Goal: Task Accomplishment & Management: Use online tool/utility

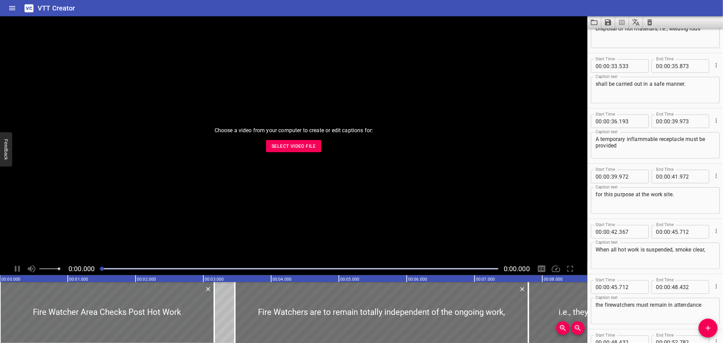
scroll to position [601, 0]
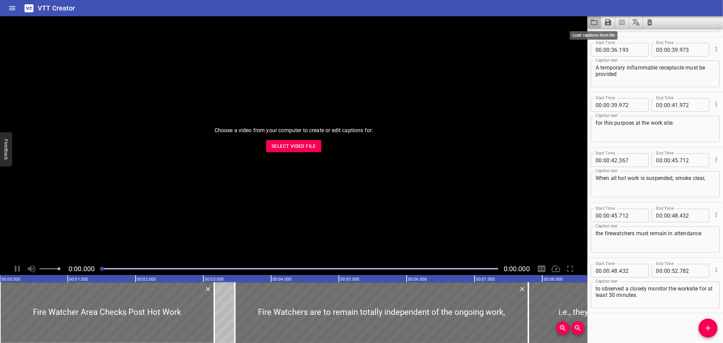
click at [595, 25] on icon "Load captions from file" at bounding box center [594, 22] width 8 height 8
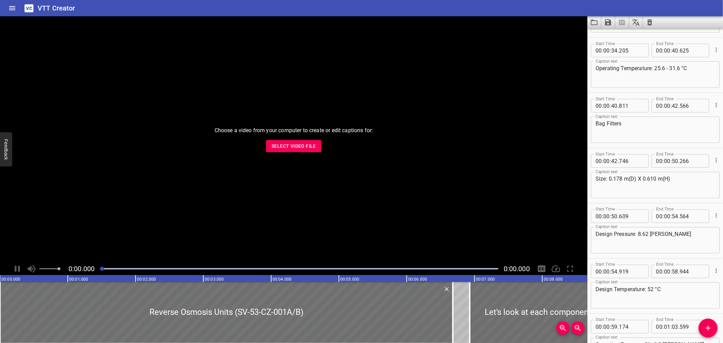
scroll to position [91, 0]
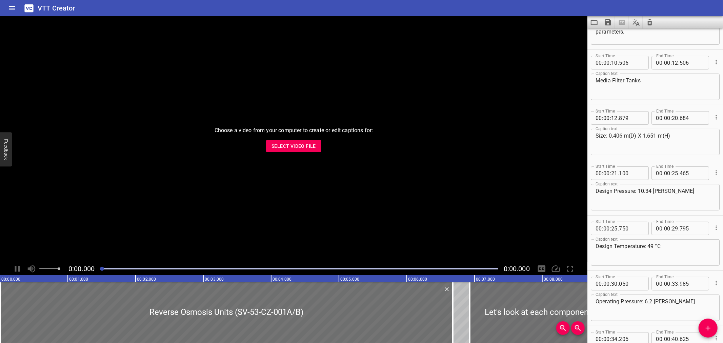
drag, startPoint x: 721, startPoint y: 261, endPoint x: 673, endPoint y: 68, distance: 199.5
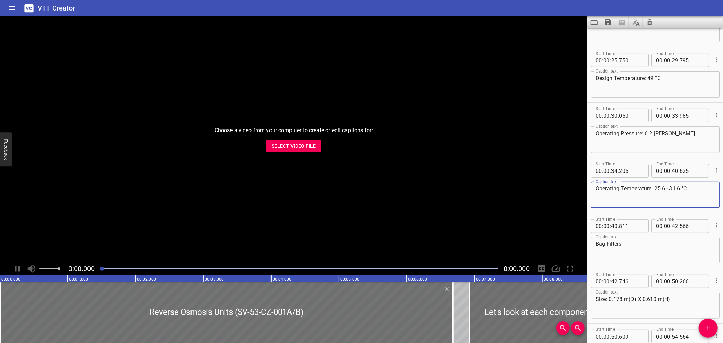
scroll to position [266, 0]
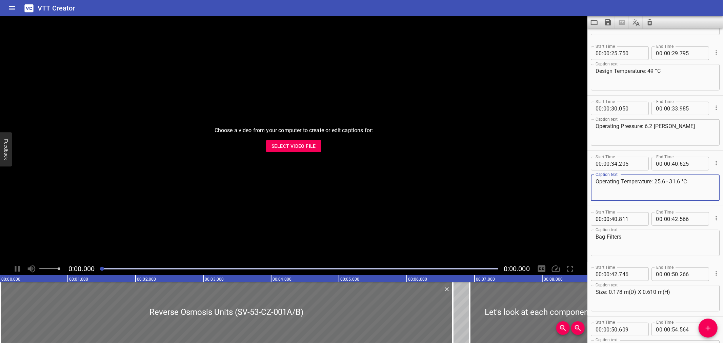
click at [668, 181] on textarea "Operating Temperature: 25.6 - 31.6 °C" at bounding box center [655, 187] width 119 height 19
paste textarea "–"
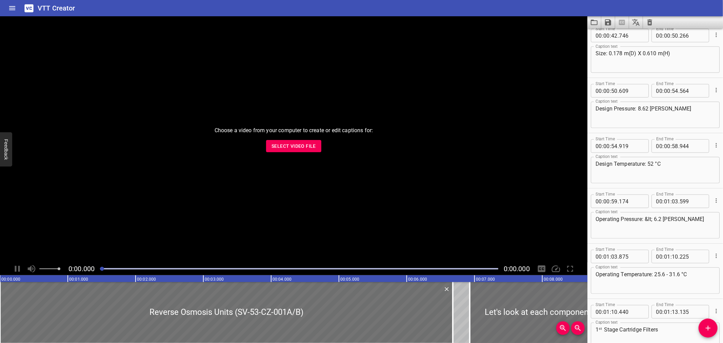
scroll to position [507, 0]
type textarea "Operating Temperature: 25.6 – 31.6 °C"
click at [668, 270] on textarea "Operating Temperature: 25.6 - 31.6 °C" at bounding box center [655, 277] width 119 height 19
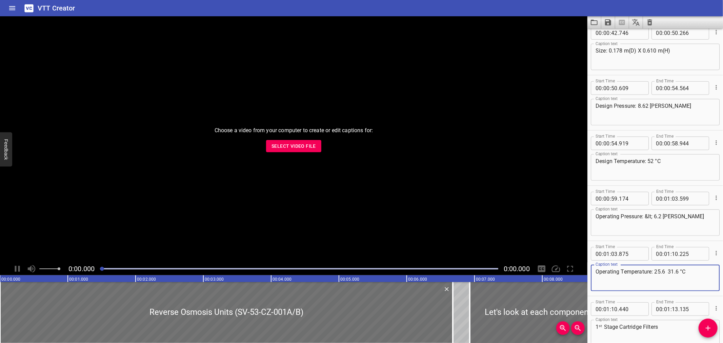
paste textarea "–"
type textarea "Operating Temperature: 25.6 – 31.6 °C"
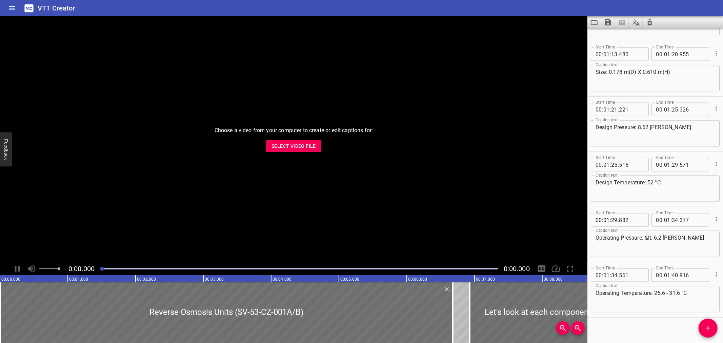
scroll to position [821, 0]
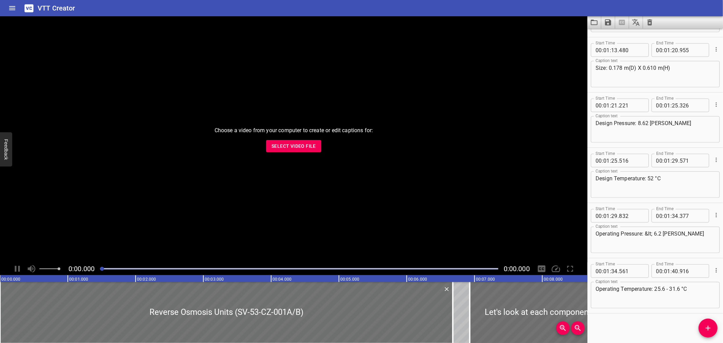
click at [666, 287] on textarea "Operating Temperature: 25.6 - 31.6 °C" at bounding box center [655, 295] width 119 height 19
paste textarea "–"
type textarea "Operating Temperature: 25.6 – 31.6 °C"
click at [609, 17] on button "Save captions to file" at bounding box center [608, 22] width 14 height 12
click at [617, 32] on li "Save to VTT file" at bounding box center [626, 37] width 50 height 12
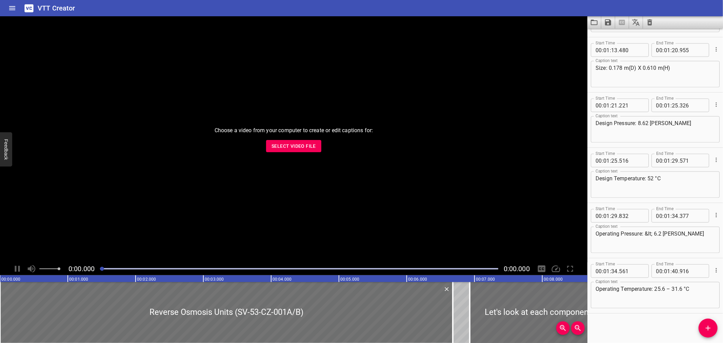
click at [647, 24] on icon "Clear captions" at bounding box center [650, 22] width 8 height 8
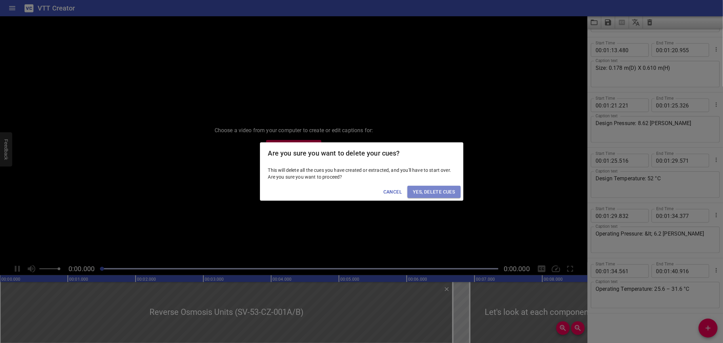
click at [421, 192] on span "Yes, Delete Cues" at bounding box center [434, 192] width 42 height 8
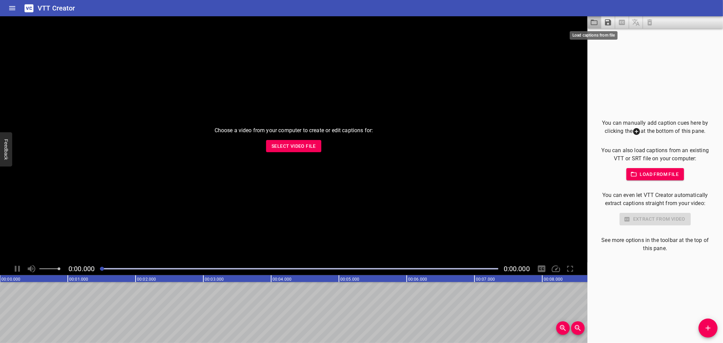
click at [594, 22] on icon "Load captions from file" at bounding box center [594, 22] width 8 height 8
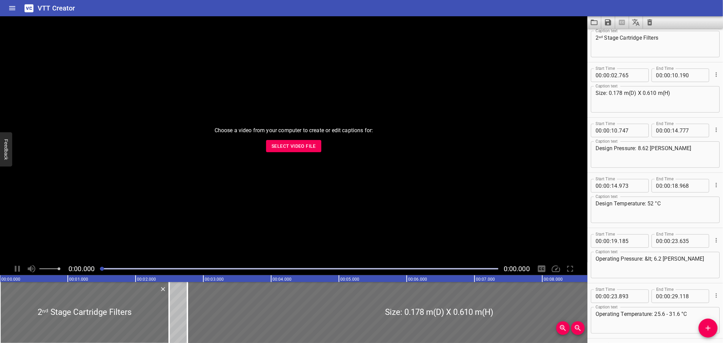
scroll to position [0, 0]
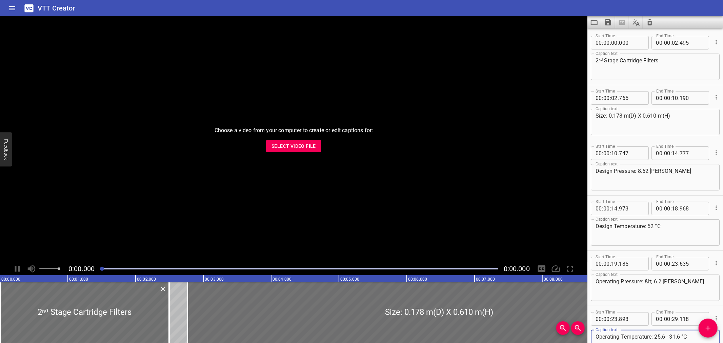
click at [669, 337] on textarea "Operating Temperature: 25.6 - 31.6 °C" at bounding box center [655, 343] width 119 height 19
paste textarea "48.2.03"
paste textarea "–"
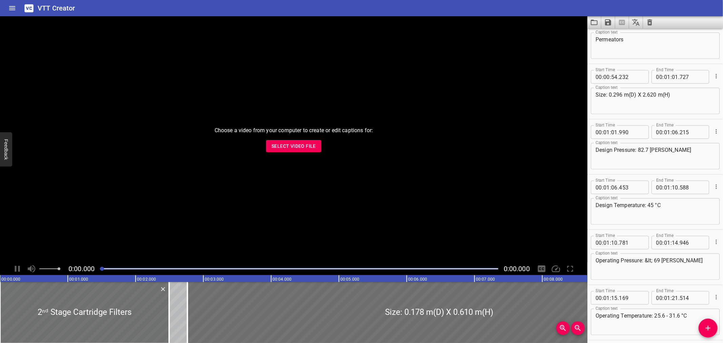
scroll to position [656, 0]
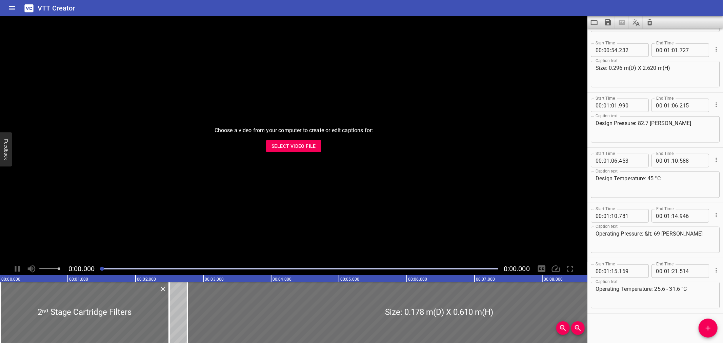
type textarea "Operating Temperature: 25.6 – 31.6 °C"
click at [666, 289] on textarea "Operating Temperature: 25.6 - 31.6 °C" at bounding box center [655, 295] width 119 height 19
paste textarea "–"
type textarea "Operating Temperature: 25.6 – 31.6 °C"
drag, startPoint x: 317, startPoint y: 155, endPoint x: 311, endPoint y: 151, distance: 6.4
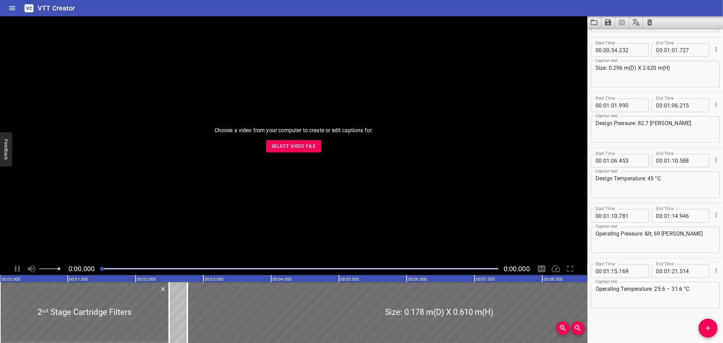
click at [317, 154] on div "Choose a video from your computer to create or edit captions for: Select Video …" at bounding box center [293, 139] width 587 height 246
click at [308, 147] on span "Select Video File" at bounding box center [294, 146] width 44 height 8
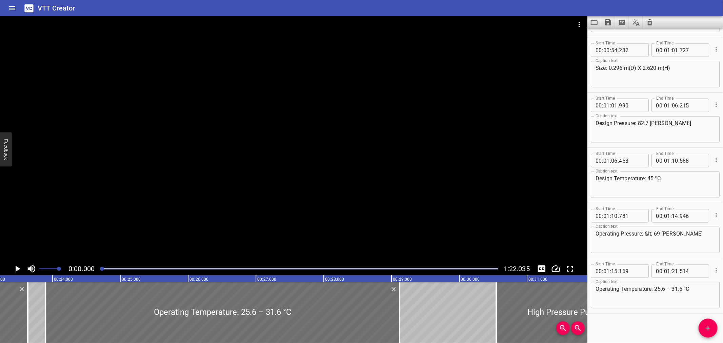
scroll to position [0, 1564]
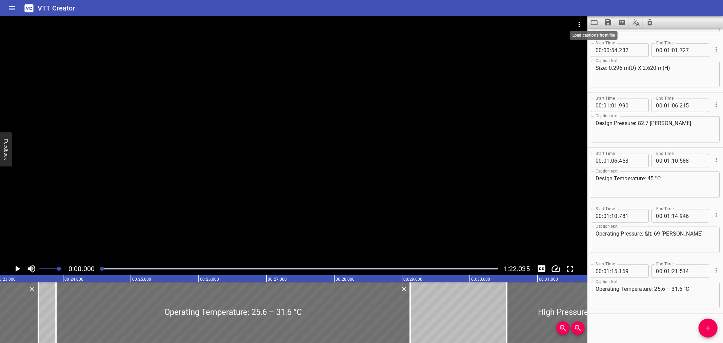
click at [593, 19] on icon "Load captions from file" at bounding box center [594, 22] width 8 height 8
click at [575, 22] on icon "Video Options" at bounding box center [579, 24] width 8 height 8
click at [575, 22] on li "Select New Video File..." at bounding box center [604, 25] width 67 height 12
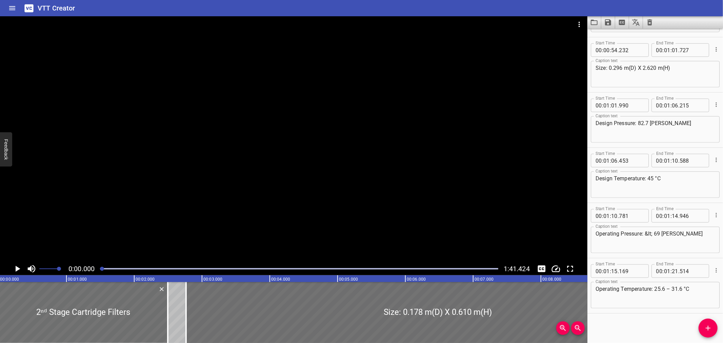
scroll to position [0, 0]
click at [577, 24] on icon "Video Options" at bounding box center [579, 24] width 8 height 8
click at [577, 24] on li "Select New Video File..." at bounding box center [604, 25] width 67 height 12
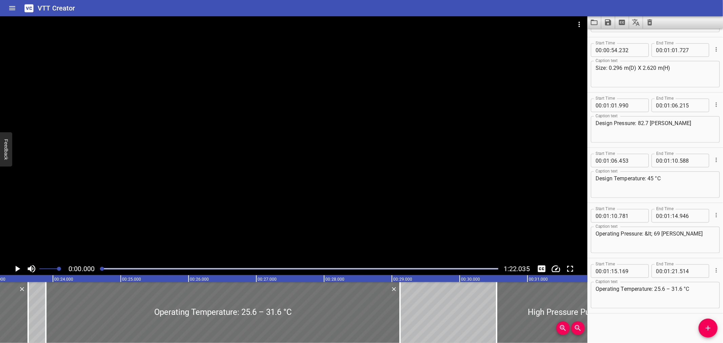
scroll to position [0, 1601]
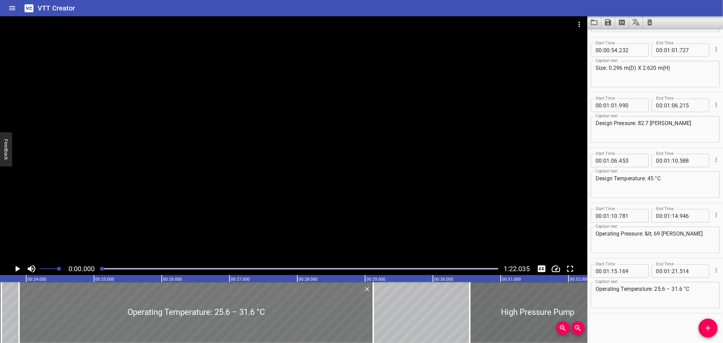
click at [35, 319] on div at bounding box center [196, 312] width 354 height 61
click at [21, 319] on div at bounding box center [19, 312] width 7 height 61
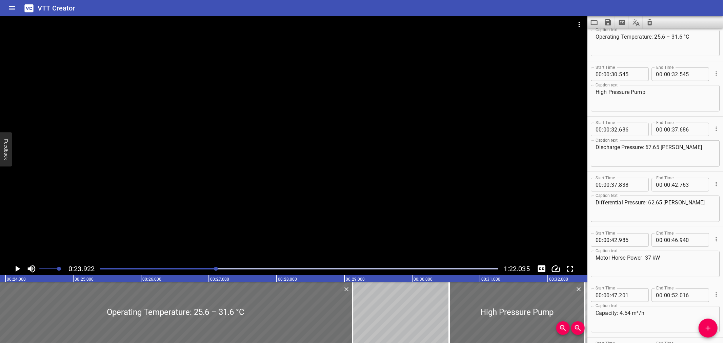
scroll to position [276, 0]
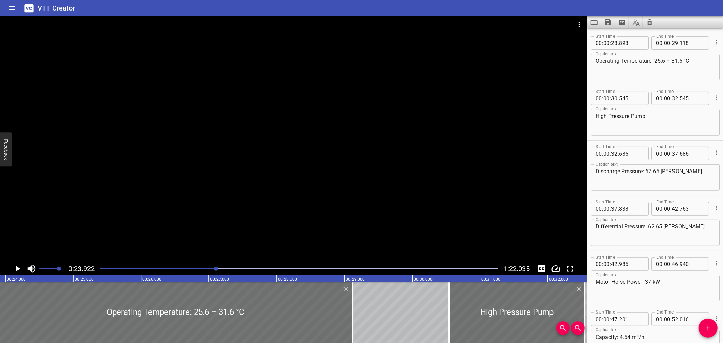
click at [164, 195] on div at bounding box center [293, 139] width 587 height 246
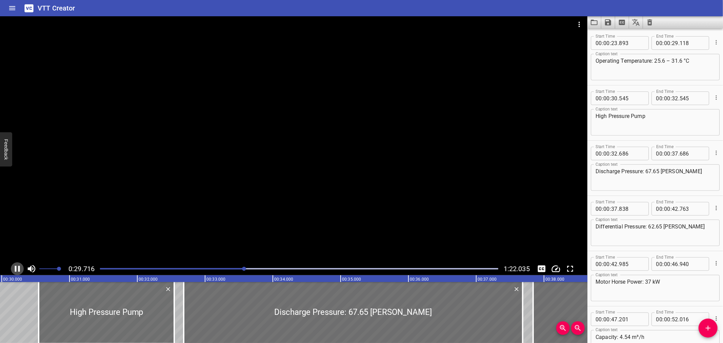
click at [17, 270] on icon "Play/Pause" at bounding box center [17, 269] width 10 height 10
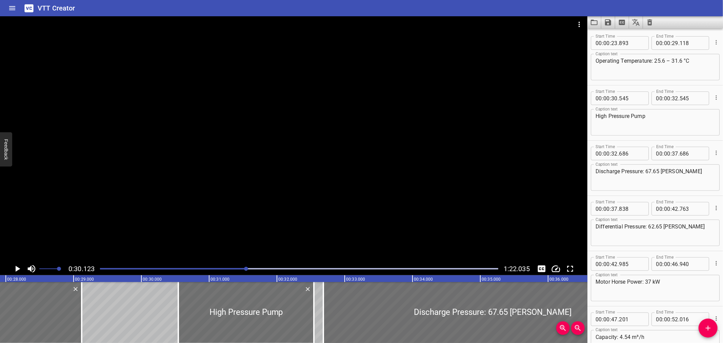
scroll to position [0, 1882]
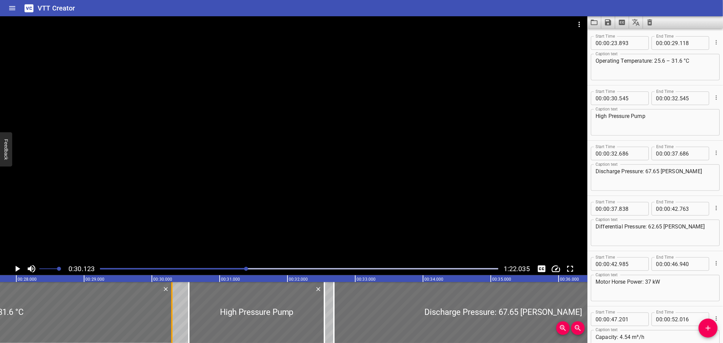
drag, startPoint x: 90, startPoint y: 321, endPoint x: 170, endPoint y: 334, distance: 80.7
click at [170, 334] on div at bounding box center [171, 312] width 7 height 61
type input "30"
type input "293"
click at [637, 196] on div "Start Time 00 : 00 : 37 . Start Time End Time 00 : 00 : 42 . 763 End Time Capti…" at bounding box center [655, 223] width 136 height 55
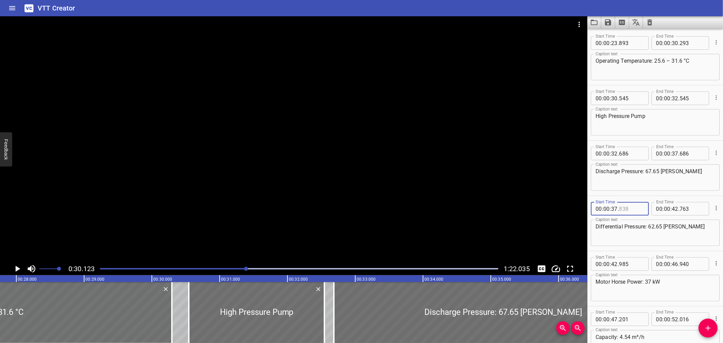
type input "838"
click at [566, 129] on div at bounding box center [293, 139] width 587 height 246
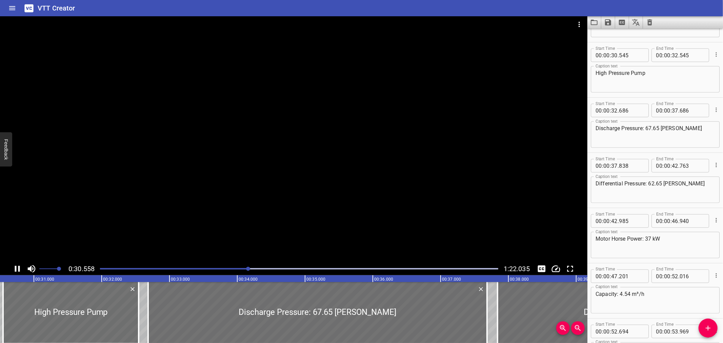
scroll to position [331, 0]
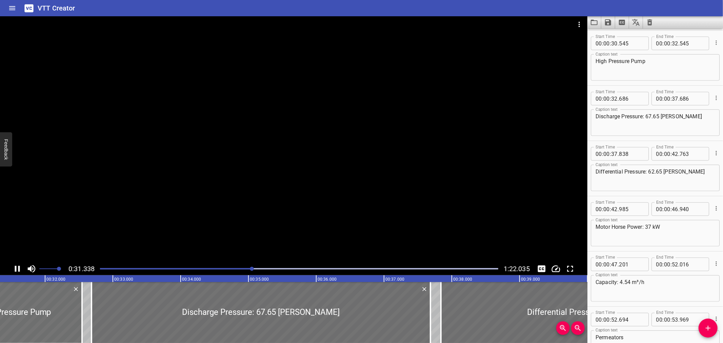
click at [233, 119] on div at bounding box center [293, 139] width 587 height 246
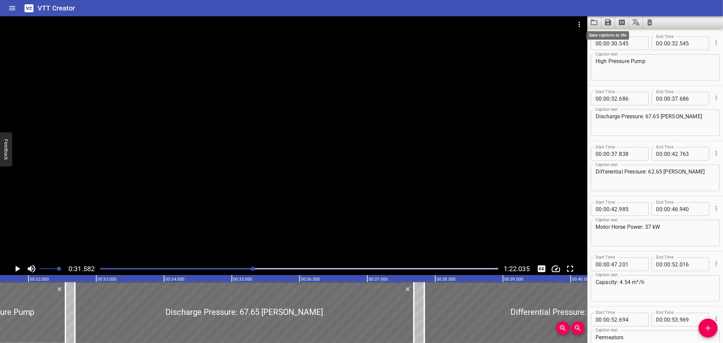
click at [610, 21] on icon "Save captions to file" at bounding box center [608, 22] width 6 height 6
click at [617, 35] on li "Save to VTT file" at bounding box center [626, 37] width 50 height 12
click at [593, 25] on icon "Load captions from file" at bounding box center [594, 22] width 7 height 5
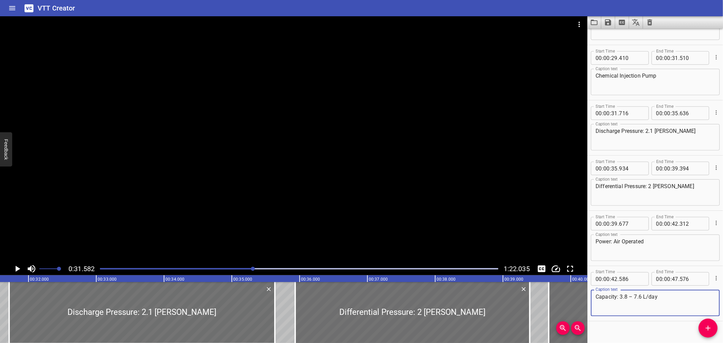
scroll to position [324, 0]
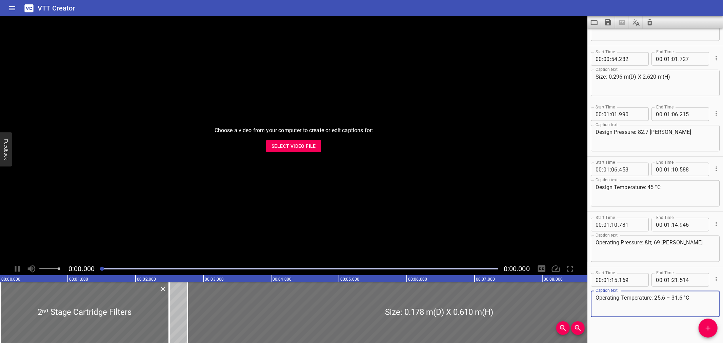
scroll to position [656, 0]
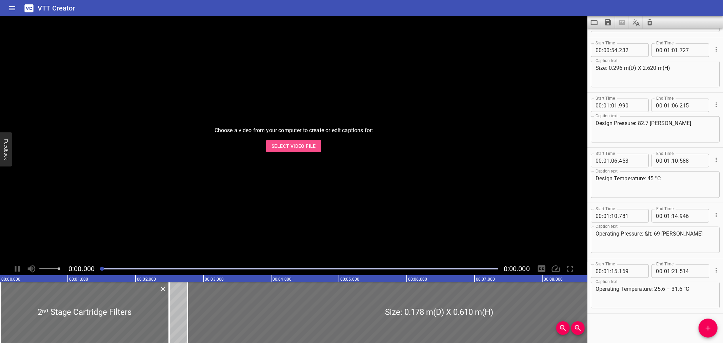
click at [294, 144] on span "Select Video File" at bounding box center [294, 146] width 44 height 8
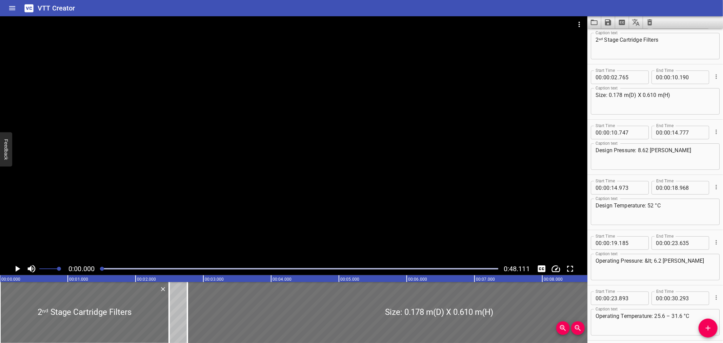
scroll to position [0, 0]
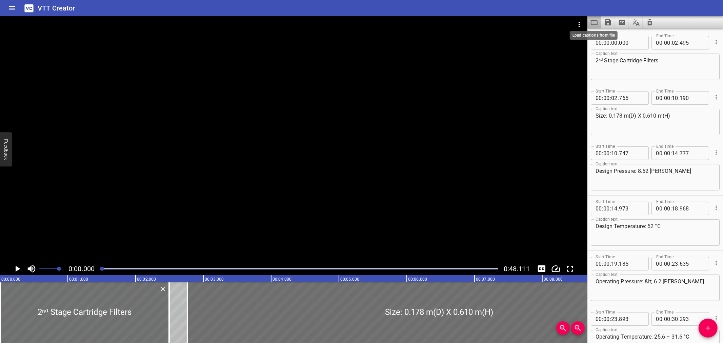
click at [594, 18] on icon "Load captions from file" at bounding box center [594, 22] width 8 height 8
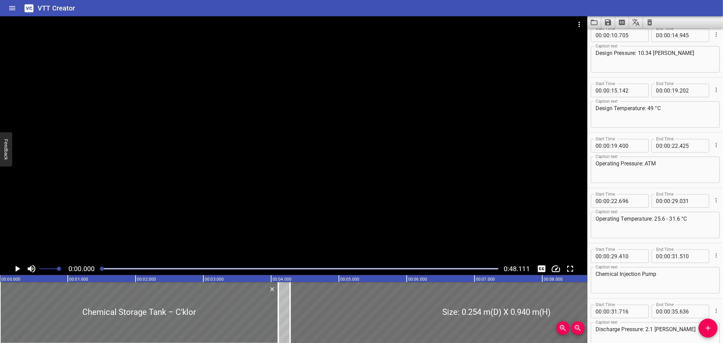
scroll to position [128, 0]
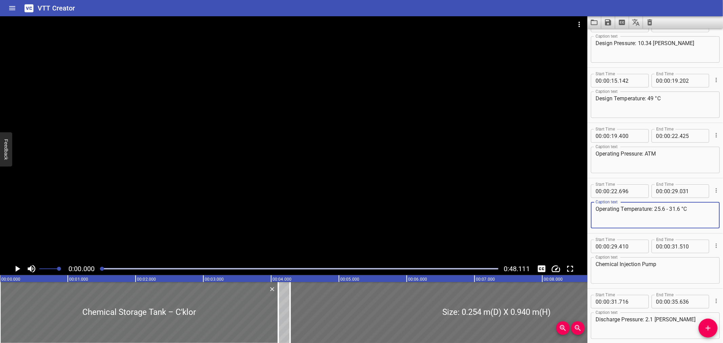
click at [667, 207] on textarea "Operating Temperature: 25.6 - 31.6 °C" at bounding box center [655, 215] width 119 height 19
paste textarea "–"
type textarea "Operating Temperature: 25.6 – 31.6 °C"
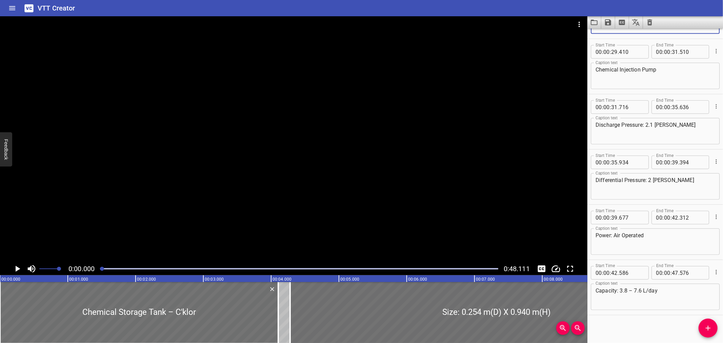
scroll to position [324, 0]
drag, startPoint x: 703, startPoint y: 274, endPoint x: 649, endPoint y: 328, distance: 76.9
click at [649, 328] on div "Start Time 00 : 00 : 00 . 000 Start Time End Time 00 : 00 : 04 . 105 End Time C…" at bounding box center [655, 185] width 136 height 315
click at [604, 21] on icon "Save captions to file" at bounding box center [608, 22] width 8 height 8
click at [608, 35] on li "Save to VTT file" at bounding box center [626, 37] width 50 height 12
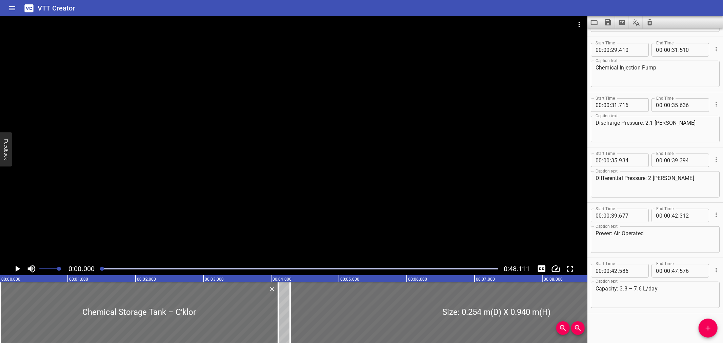
click at [509, 10] on div "VTT Creator" at bounding box center [361, 8] width 723 height 16
click at [595, 22] on icon "Load captions from file" at bounding box center [594, 22] width 8 height 8
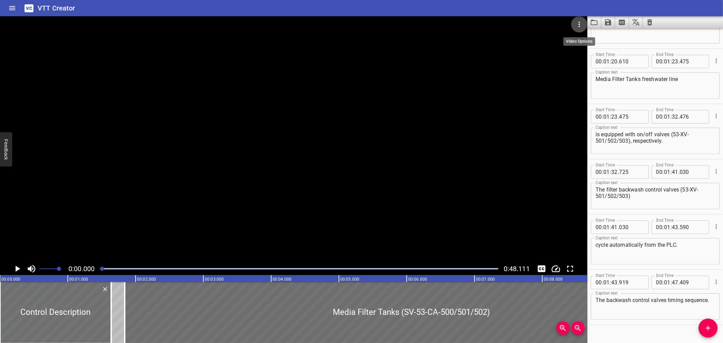
click at [580, 28] on icon "Video Options" at bounding box center [579, 24] width 8 height 8
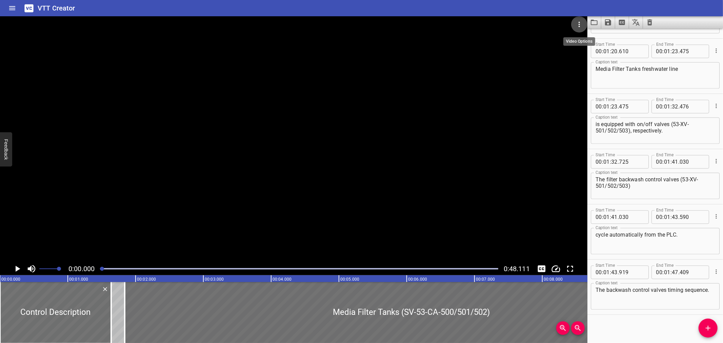
scroll to position [1097, 0]
click at [429, 0] on html "VTT Creator Caption Editor Batch Transcribe Login Sign Up Privacy Contact 0:00.…" at bounding box center [361, 171] width 723 height 343
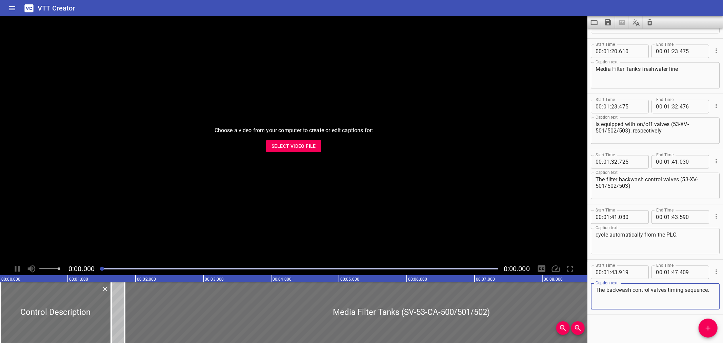
scroll to position [1097, 0]
click at [294, 147] on span "Select Video File" at bounding box center [294, 146] width 44 height 8
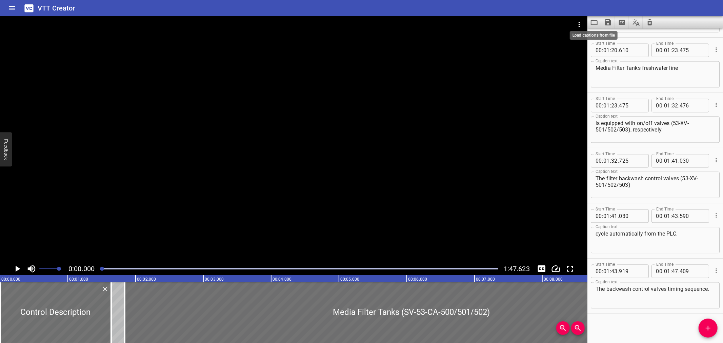
click at [597, 21] on icon "Load captions from file" at bounding box center [594, 22] width 7 height 5
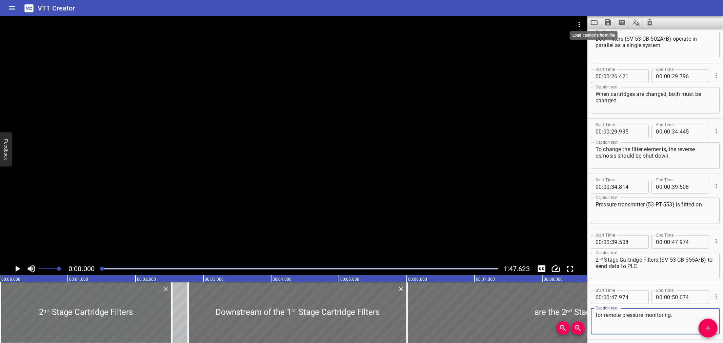
scroll to position [269, 0]
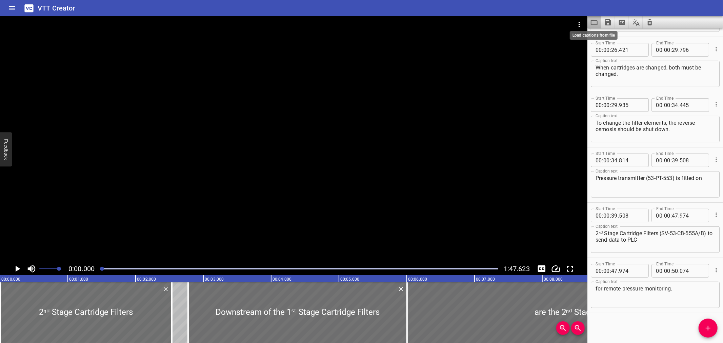
click at [591, 22] on icon "Load captions from file" at bounding box center [594, 22] width 8 height 8
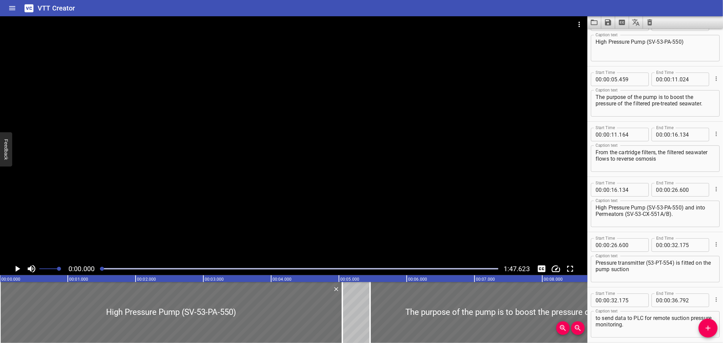
scroll to position [0, 0]
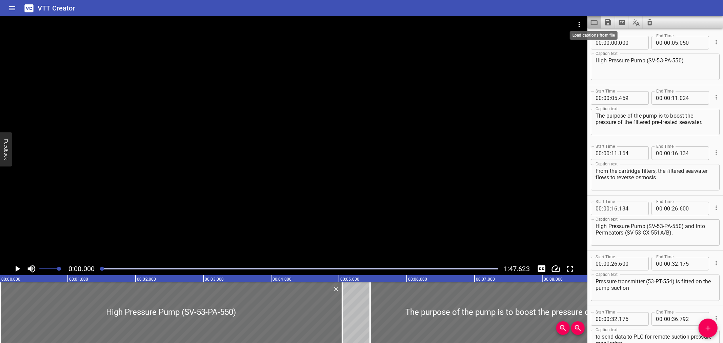
click at [592, 22] on icon "Load captions from file" at bounding box center [594, 22] width 8 height 8
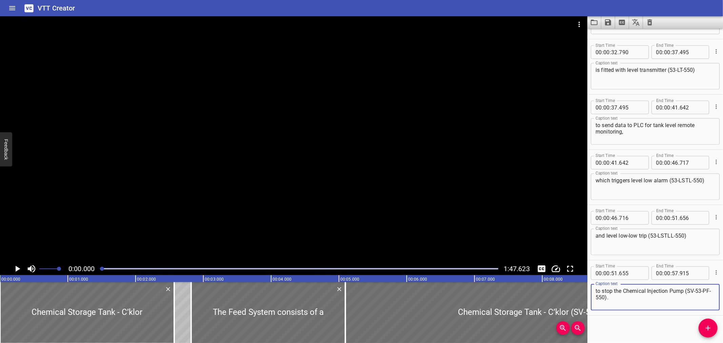
scroll to position [435, 0]
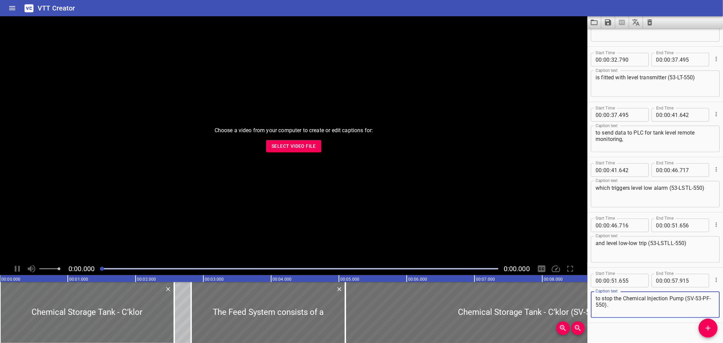
scroll to position [435, 0]
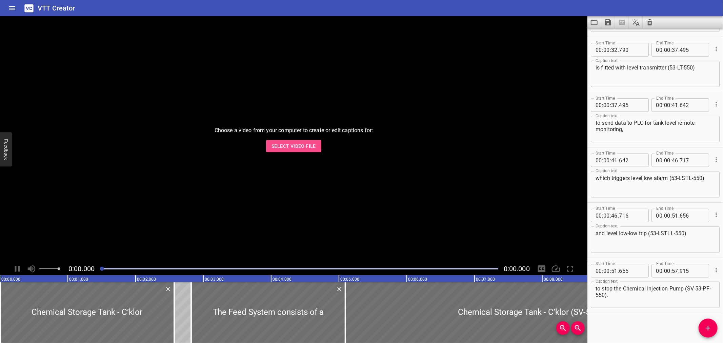
click at [275, 143] on span "Select Video File" at bounding box center [294, 146] width 44 height 8
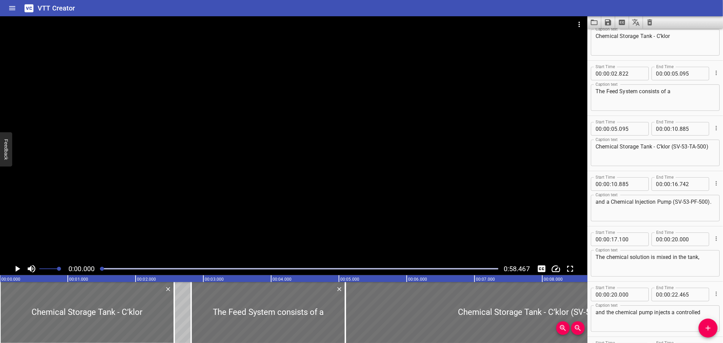
scroll to position [0, 0]
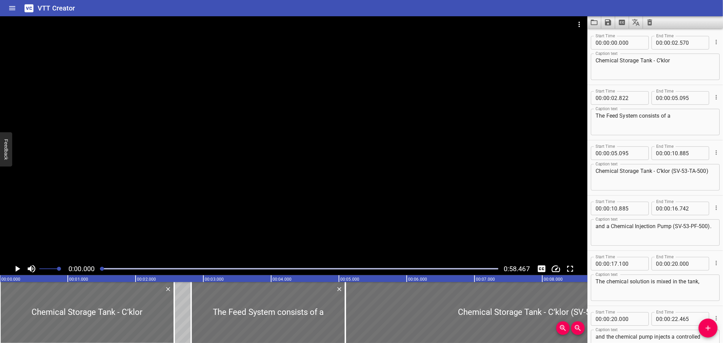
click at [654, 171] on textarea "Chemical Storage Tank - C’klor (SV-53-TA-500)" at bounding box center [655, 177] width 119 height 19
paste textarea "48.2.05"
paste textarea "–"
type textarea "Chemical Storage Tank – C’klor (SV-53-TA-500)"
click at [654, 59] on textarea "Chemical Storage Tank - C’klor" at bounding box center [655, 66] width 119 height 19
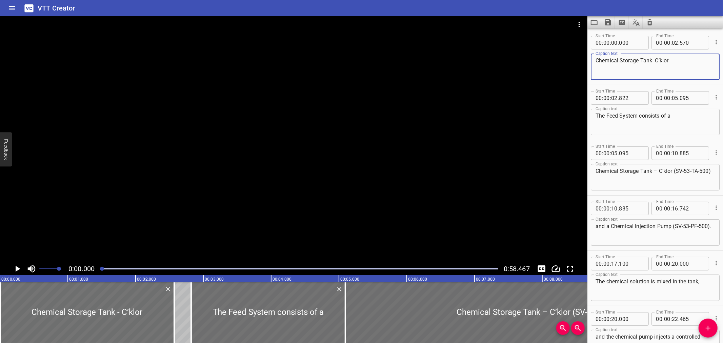
paste textarea "–"
type textarea "Chemical Storage Tank – C’klor"
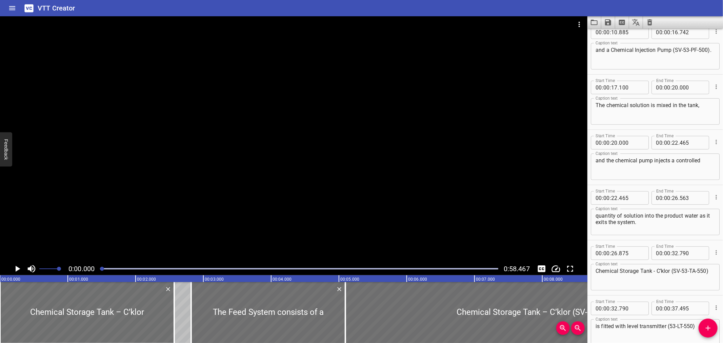
scroll to position [184, 0]
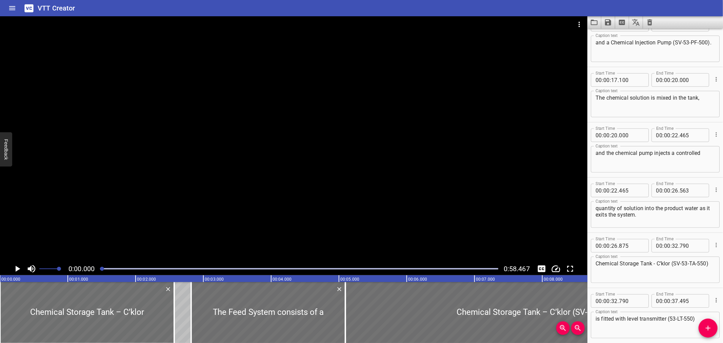
click at [655, 266] on textarea "Chemical Storage Tank - C’klor (SV-53-TA-550)" at bounding box center [655, 269] width 119 height 19
paste textarea "–"
type textarea "Chemical Storage Tank – C’klor (SV-53-TA-550)"
click at [716, 211] on div "Start Time 00 : 00 : 22 . 465 Start Time End Time 00 : 00 : 26 . 563 End Time C…" at bounding box center [655, 205] width 136 height 55
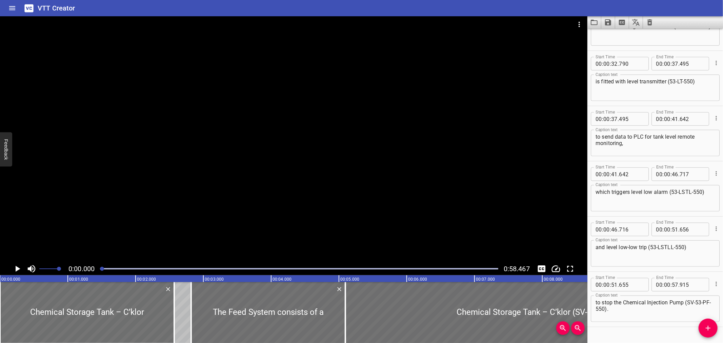
scroll to position [435, 0]
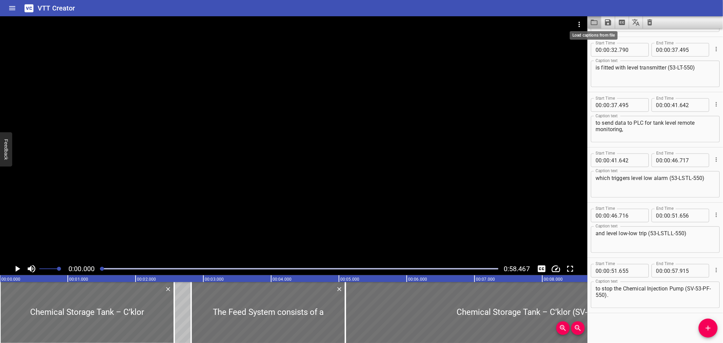
click at [590, 24] on icon "Load captions from file" at bounding box center [594, 22] width 8 height 8
click at [608, 22] on icon "Save captions to file" at bounding box center [608, 22] width 6 height 6
click at [618, 36] on li "Save to VTT file" at bounding box center [626, 37] width 50 height 12
click at [607, 26] on button "Save captions to file" at bounding box center [608, 22] width 14 height 12
click at [612, 35] on li "Save to VTT file" at bounding box center [626, 37] width 50 height 12
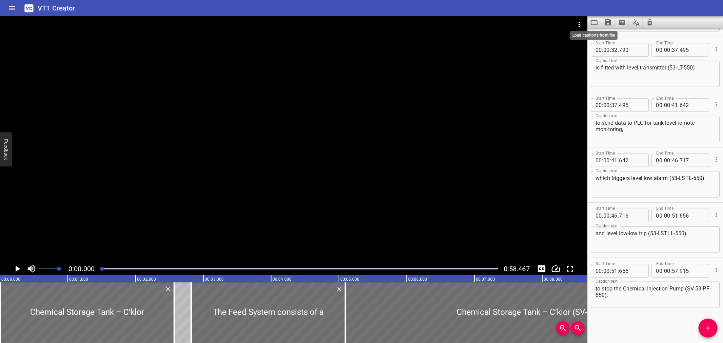
click at [591, 19] on icon "Load captions from file" at bounding box center [594, 22] width 8 height 8
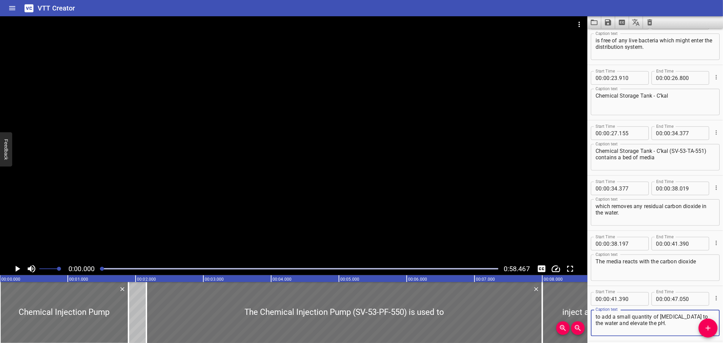
scroll to position [324, 0]
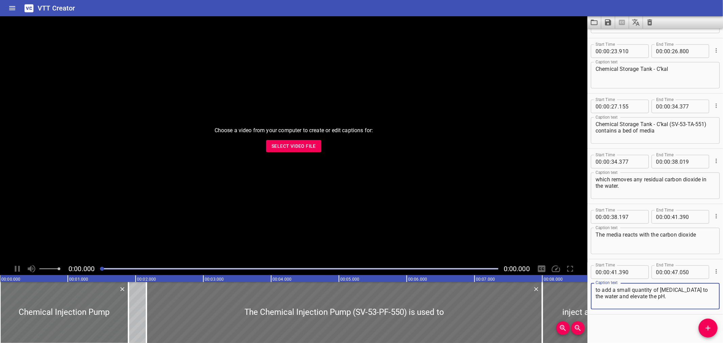
scroll to position [324, 0]
click at [275, 149] on span "Select Video File" at bounding box center [294, 146] width 44 height 8
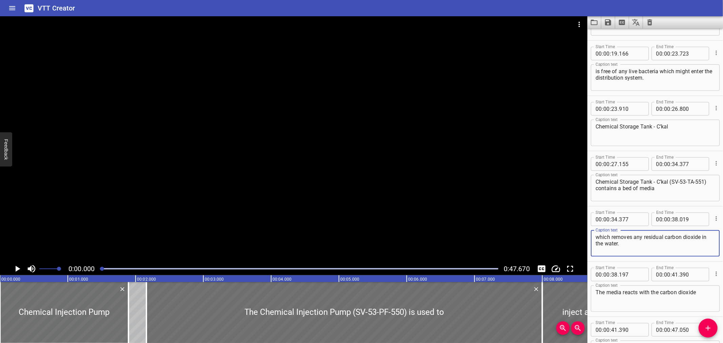
scroll to position [293, 0]
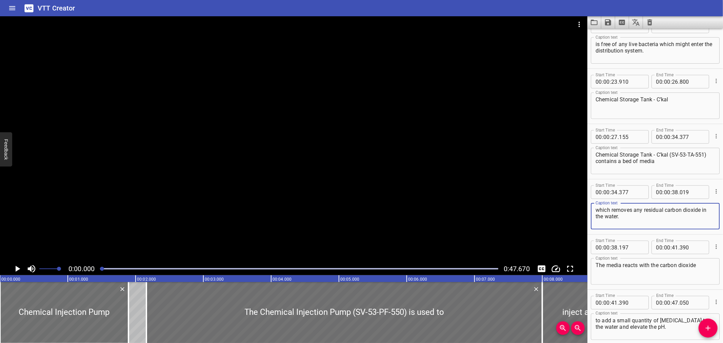
drag, startPoint x: 719, startPoint y: 175, endPoint x: 687, endPoint y: 313, distance: 141.6
click at [687, 313] on div "Start Time 00 : 00 : 00 . 000 Start Time End Time 00 : 00 : 01 . 895 End Time C…" at bounding box center [655, 41] width 136 height 608
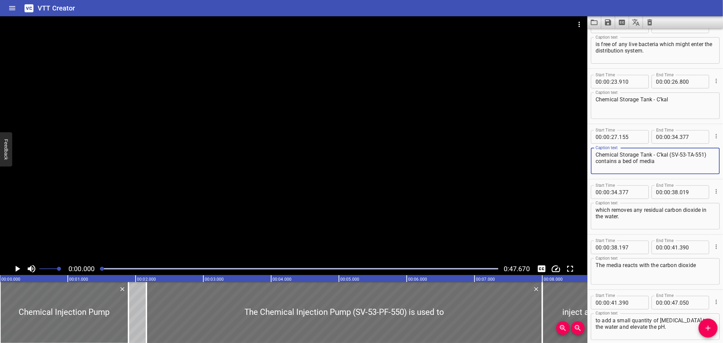
click at [655, 155] on textarea "Chemical Storage Tank - C’kal (SV-53-TA-551) contains a bed of media" at bounding box center [655, 161] width 119 height 19
paste textarea "48.2.12"
paste textarea "–"
type textarea "Chemical Storage Tank – C’kal (SV-53-TA-551) contains a bed of media"
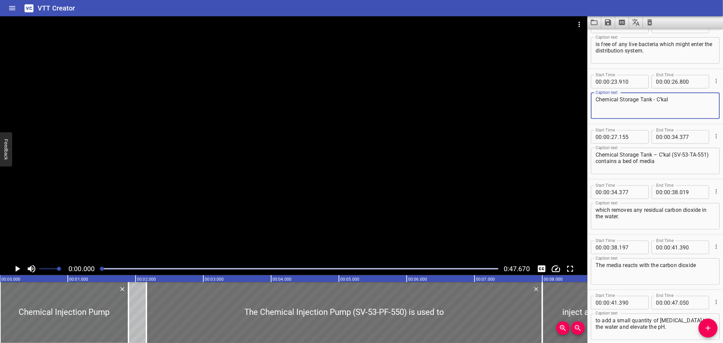
click at [655, 100] on textarea "Chemical Storage Tank - C’kal" at bounding box center [655, 105] width 119 height 19
click at [653, 99] on textarea "Chemical Storage Tank - C’kal" at bounding box center [655, 105] width 119 height 19
click at [654, 99] on textarea "Chemical Storage Tank - C’kal" at bounding box center [655, 105] width 119 height 19
paste textarea "–"
type textarea "Chemical Storage Tank – C’kal"
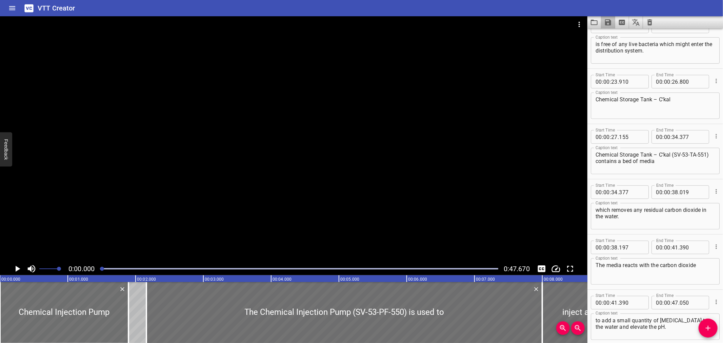
click at [614, 24] on button "Save captions to file" at bounding box center [608, 22] width 14 height 12
click at [617, 34] on li "Save to VTT file" at bounding box center [626, 37] width 50 height 12
click at [591, 23] on icon "Load captions from file" at bounding box center [594, 22] width 7 height 5
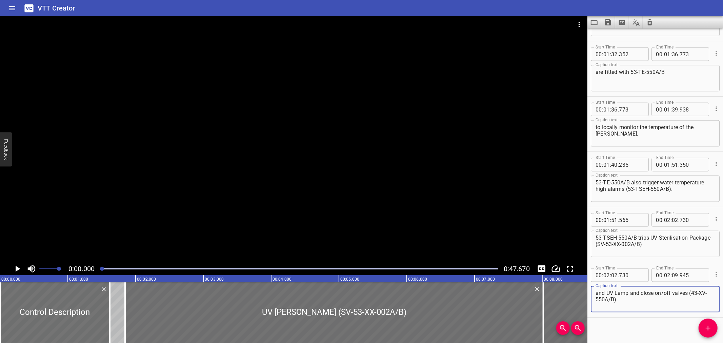
scroll to position [711, 0]
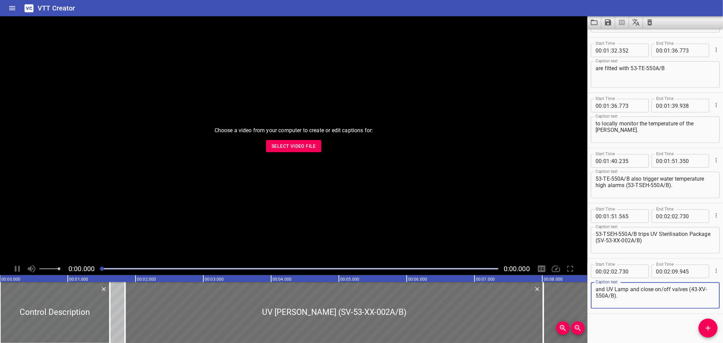
click at [306, 141] on button "Select Video File" at bounding box center [293, 146] width 55 height 13
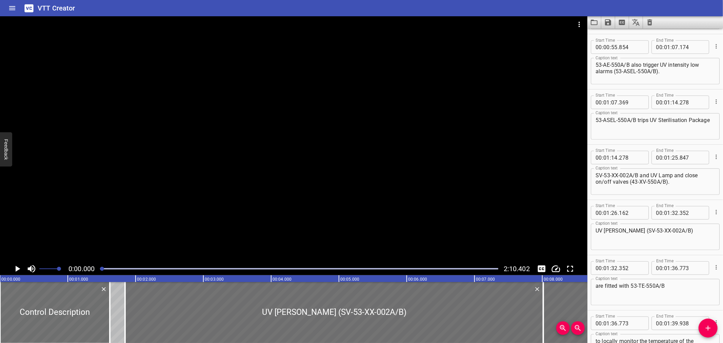
scroll to position [486, 0]
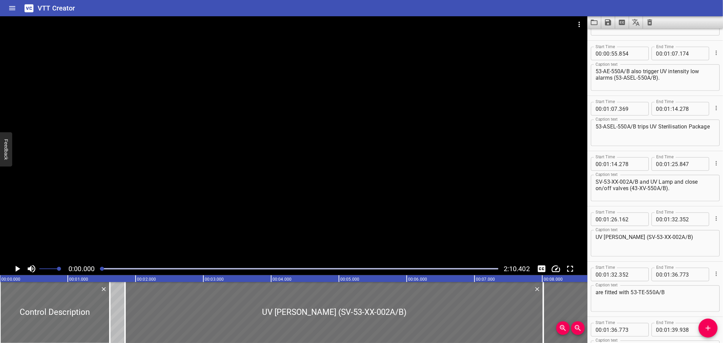
click at [346, 12] on div "VTT Creator" at bounding box center [361, 8] width 723 height 16
